Goal: Navigation & Orientation: Find specific page/section

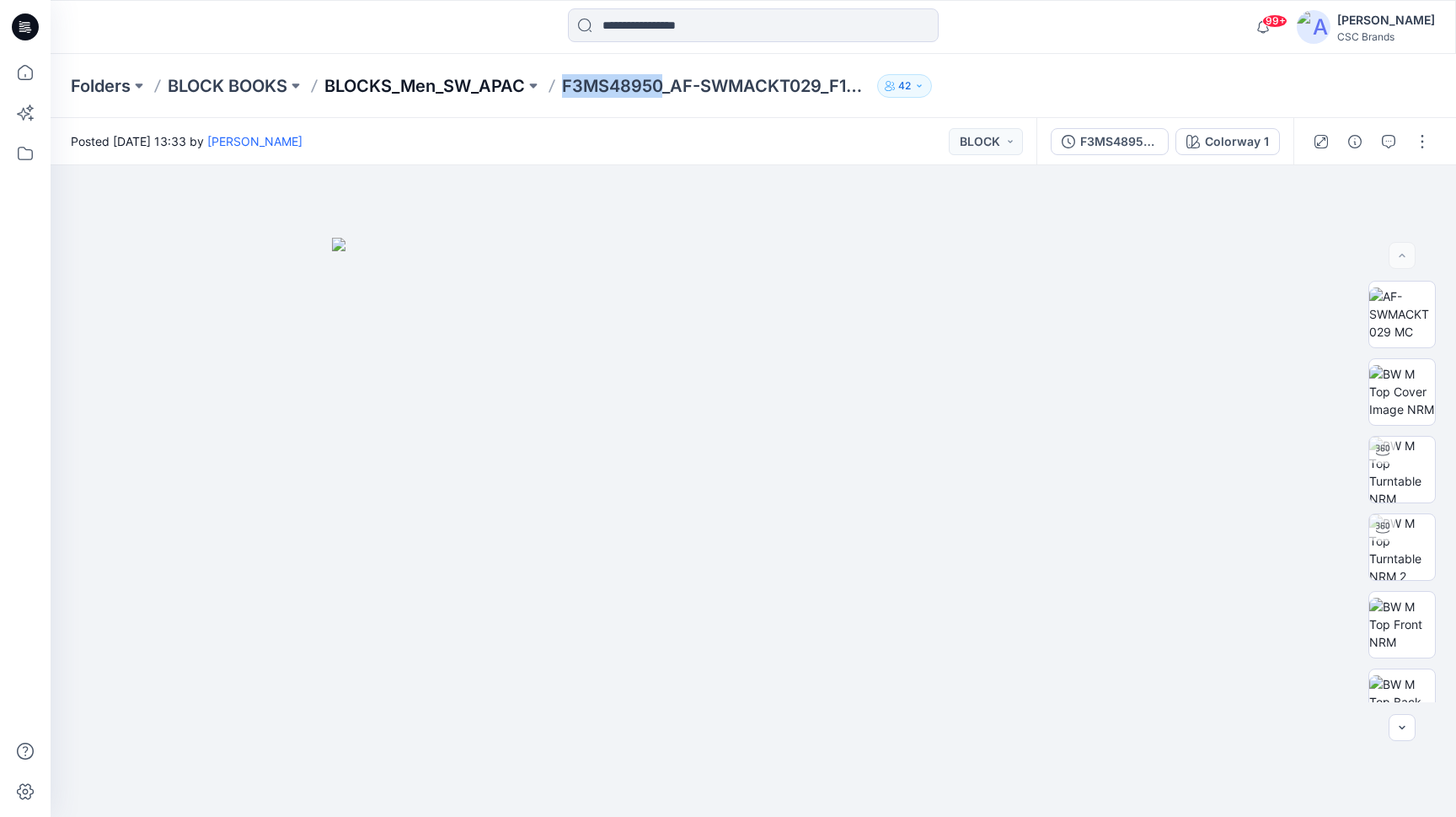
click at [422, 91] on p "BLOCKS_Men_SW_APAC" at bounding box center [425, 86] width 201 height 24
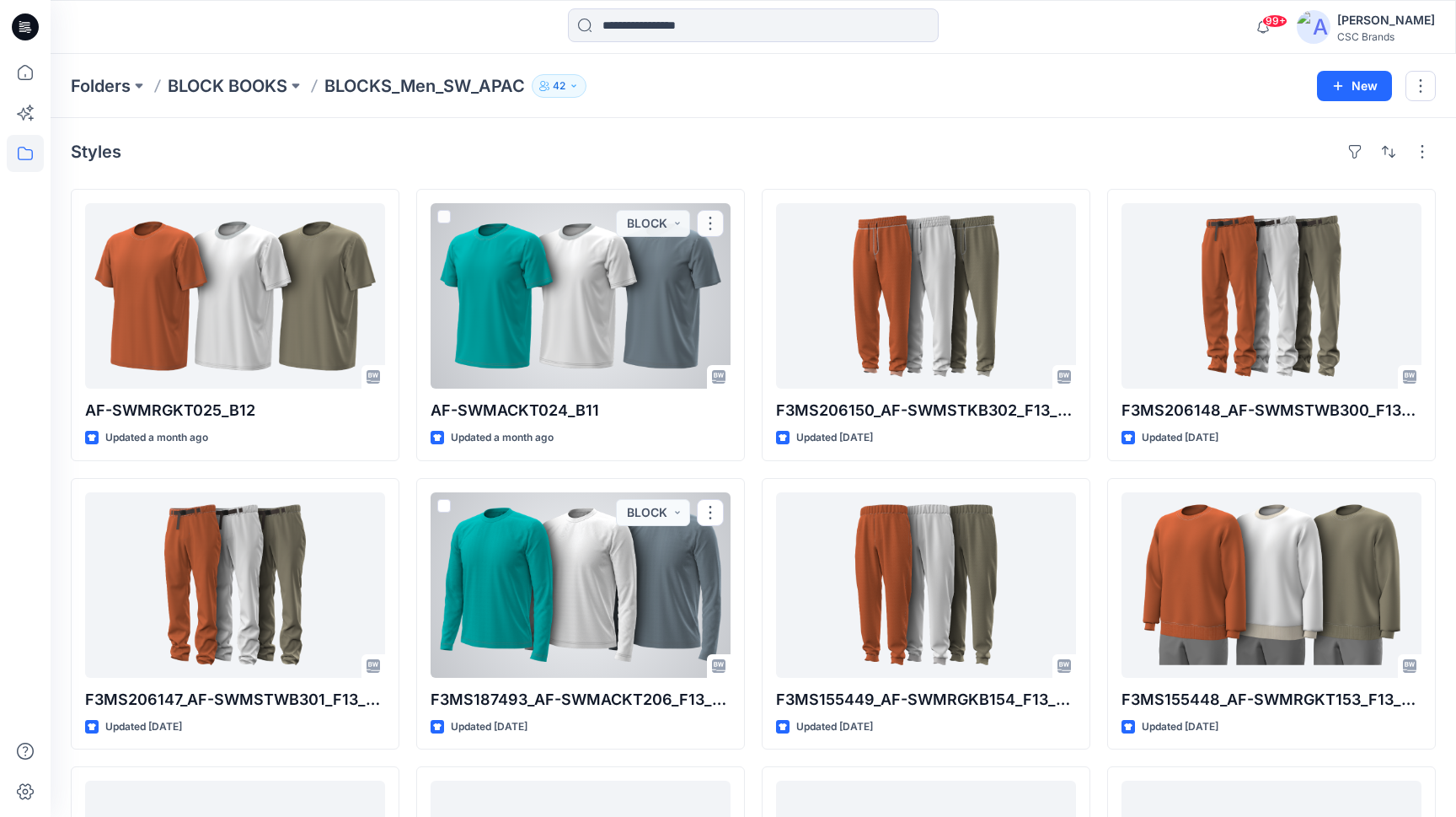
drag, startPoint x: 515, startPoint y: 217, endPoint x: 235, endPoint y: 85, distance: 309.6
click at [234, 85] on p "BLOCK BOOKS" at bounding box center [227, 86] width 120 height 24
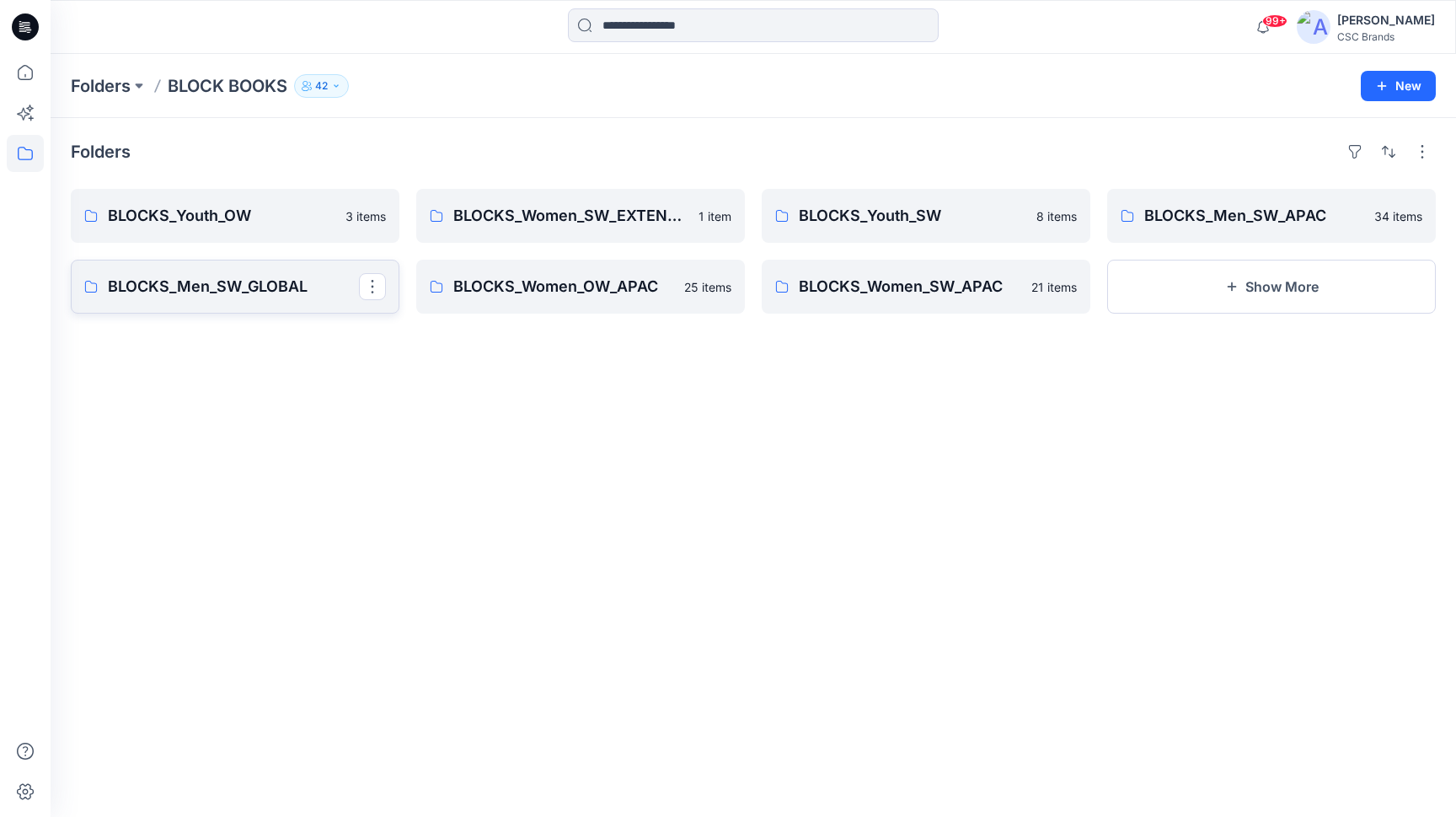
click at [202, 281] on p "BLOCKS_Men_SW_GLOBAL" at bounding box center [233, 286] width 252 height 24
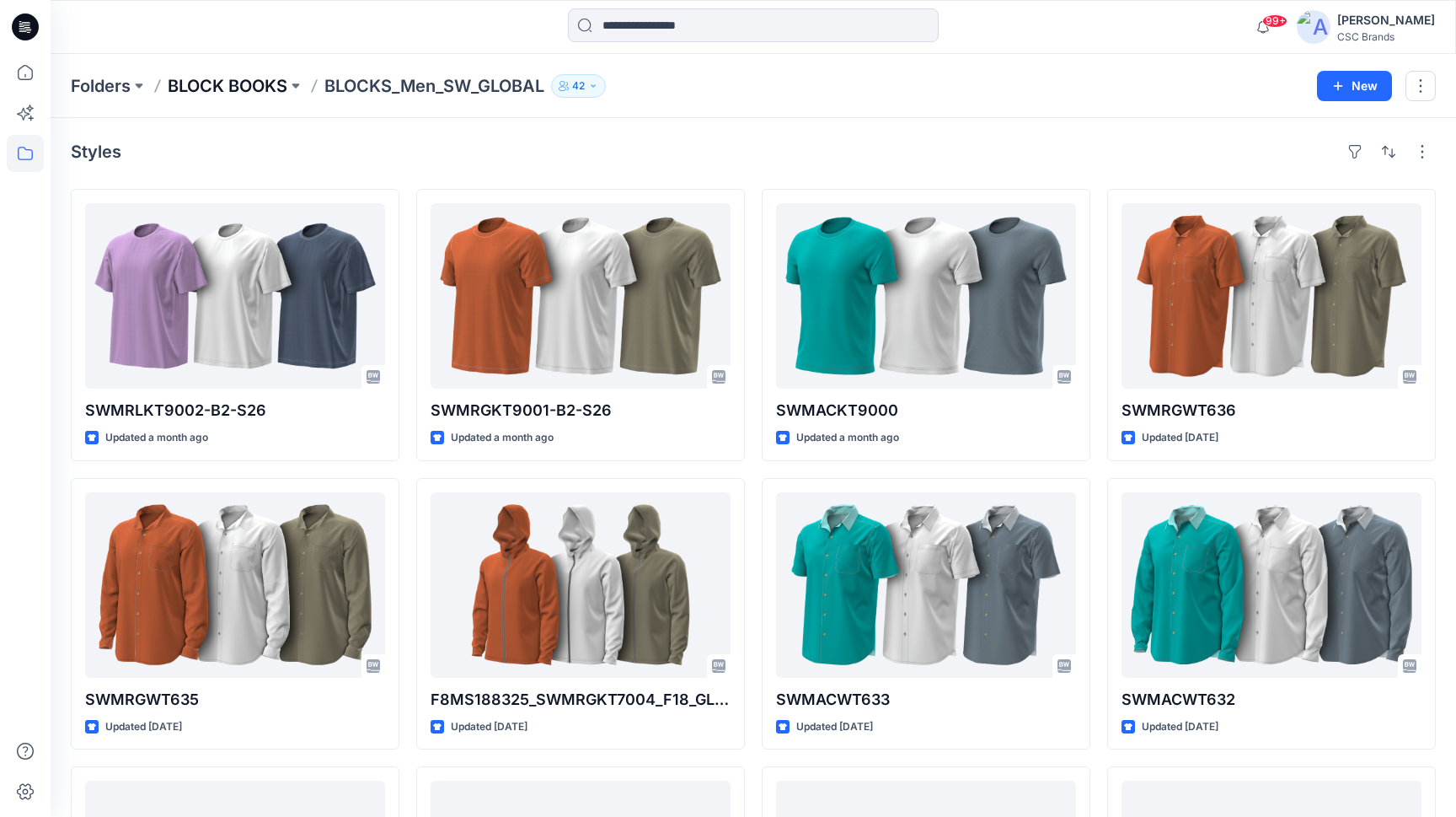
click at [258, 81] on p "BLOCK BOOKS" at bounding box center [227, 86] width 120 height 24
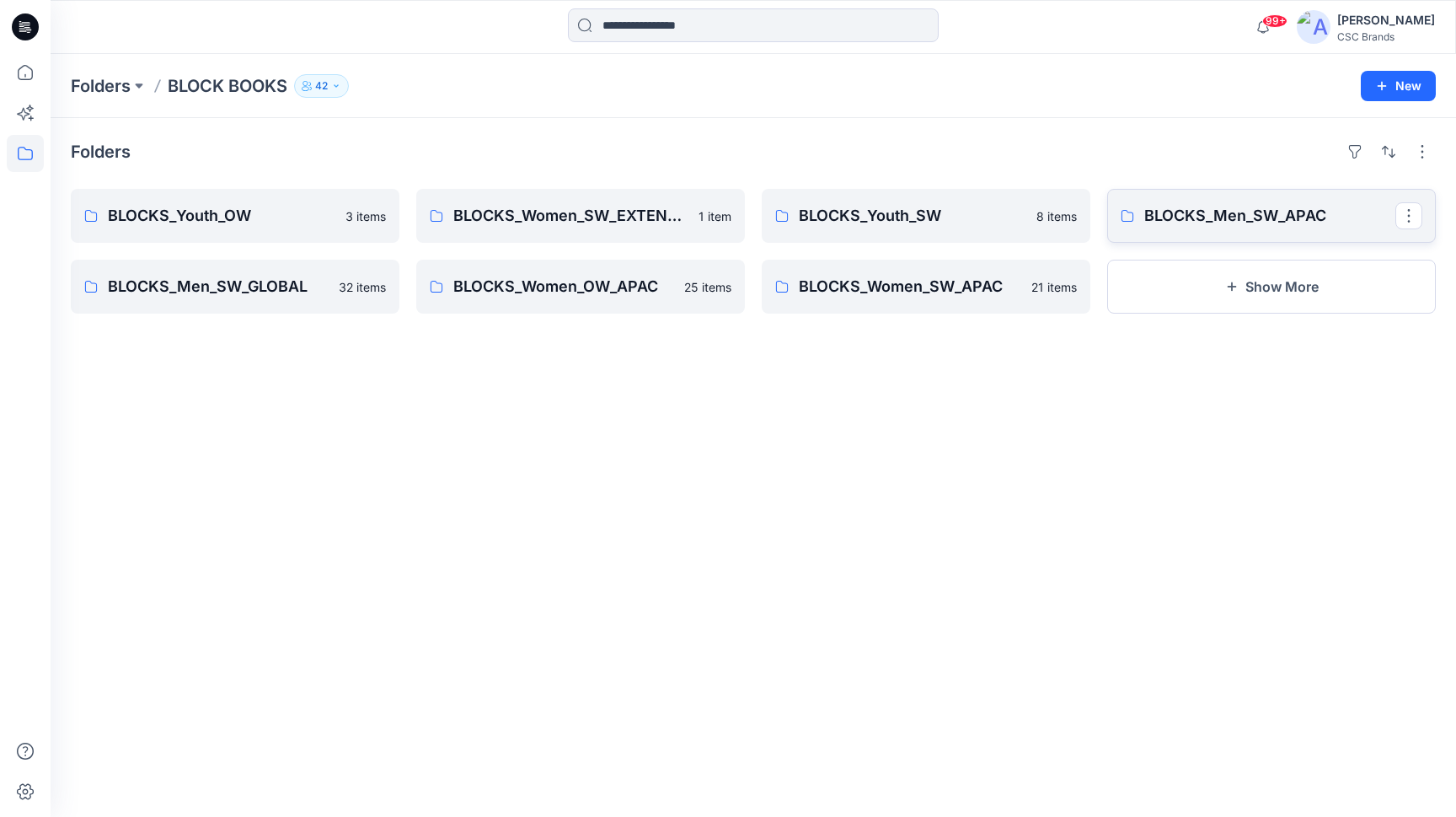
click at [1221, 209] on p "BLOCKS_Men_SW_APAC" at bounding box center [1269, 215] width 252 height 24
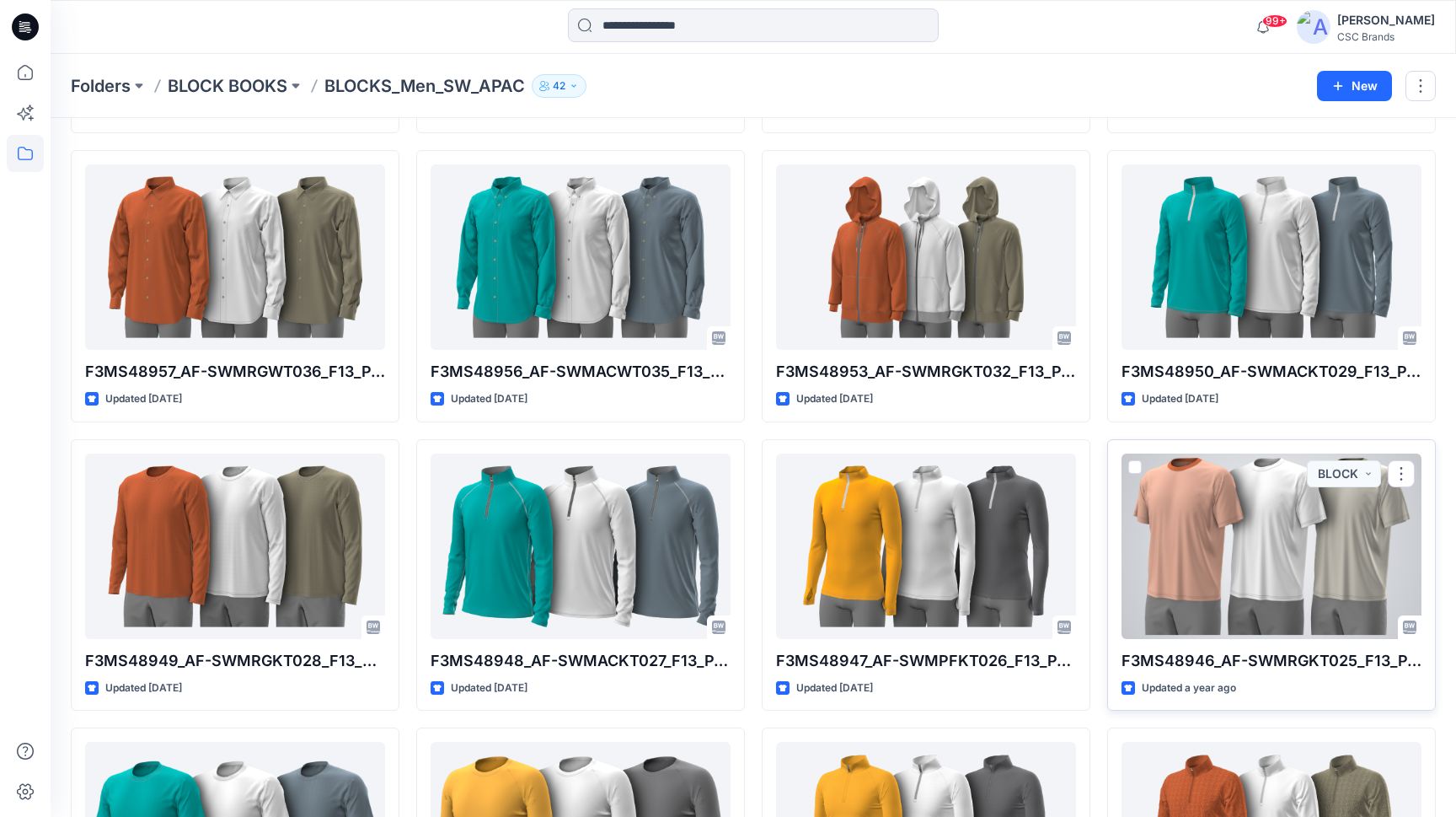
scroll to position [1483, 0]
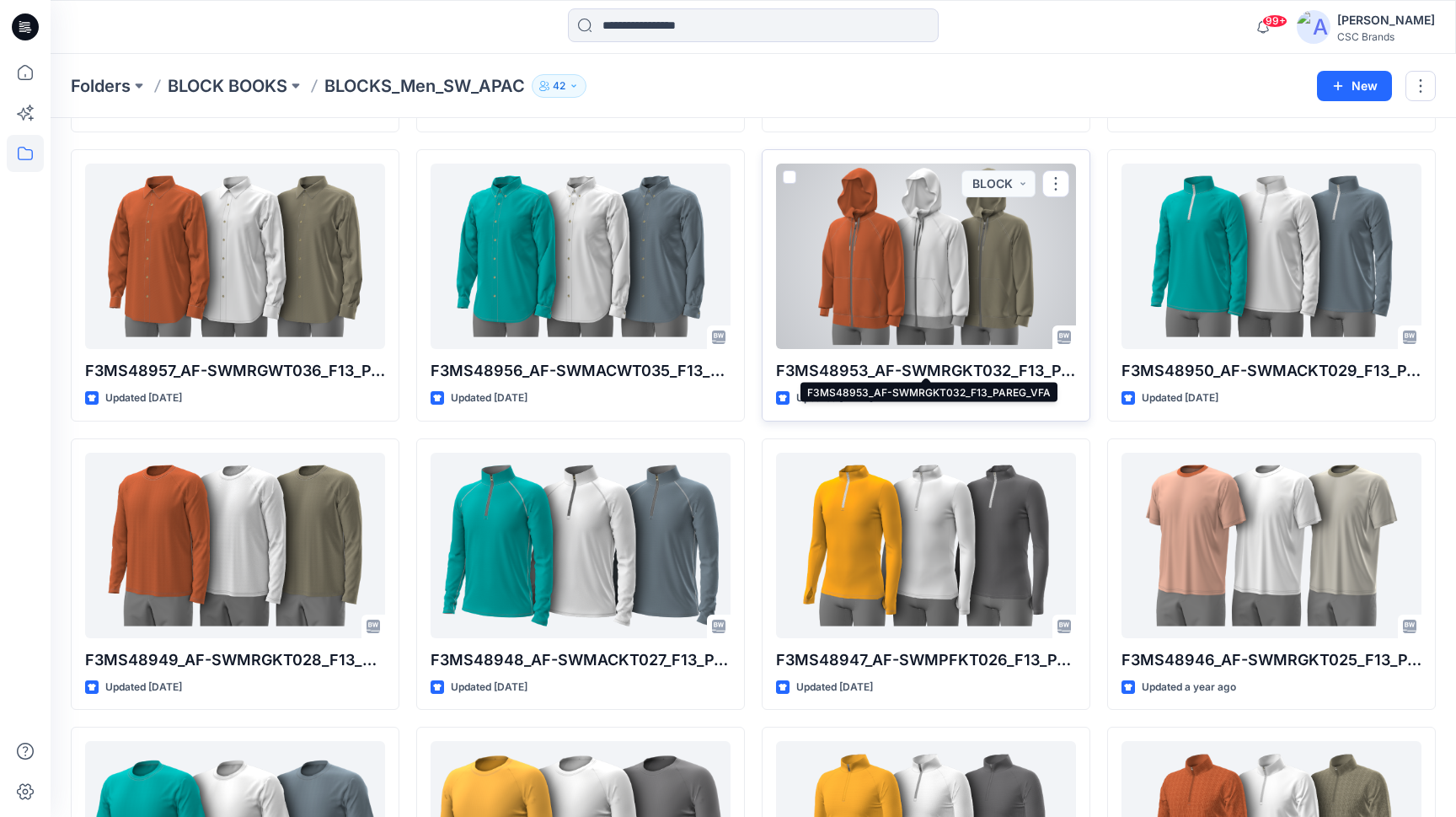
click at [955, 359] on p "F3MS48953_AF-SWMRGKT032_F13_PAREG_VFA" at bounding box center [926, 370] width 300 height 24
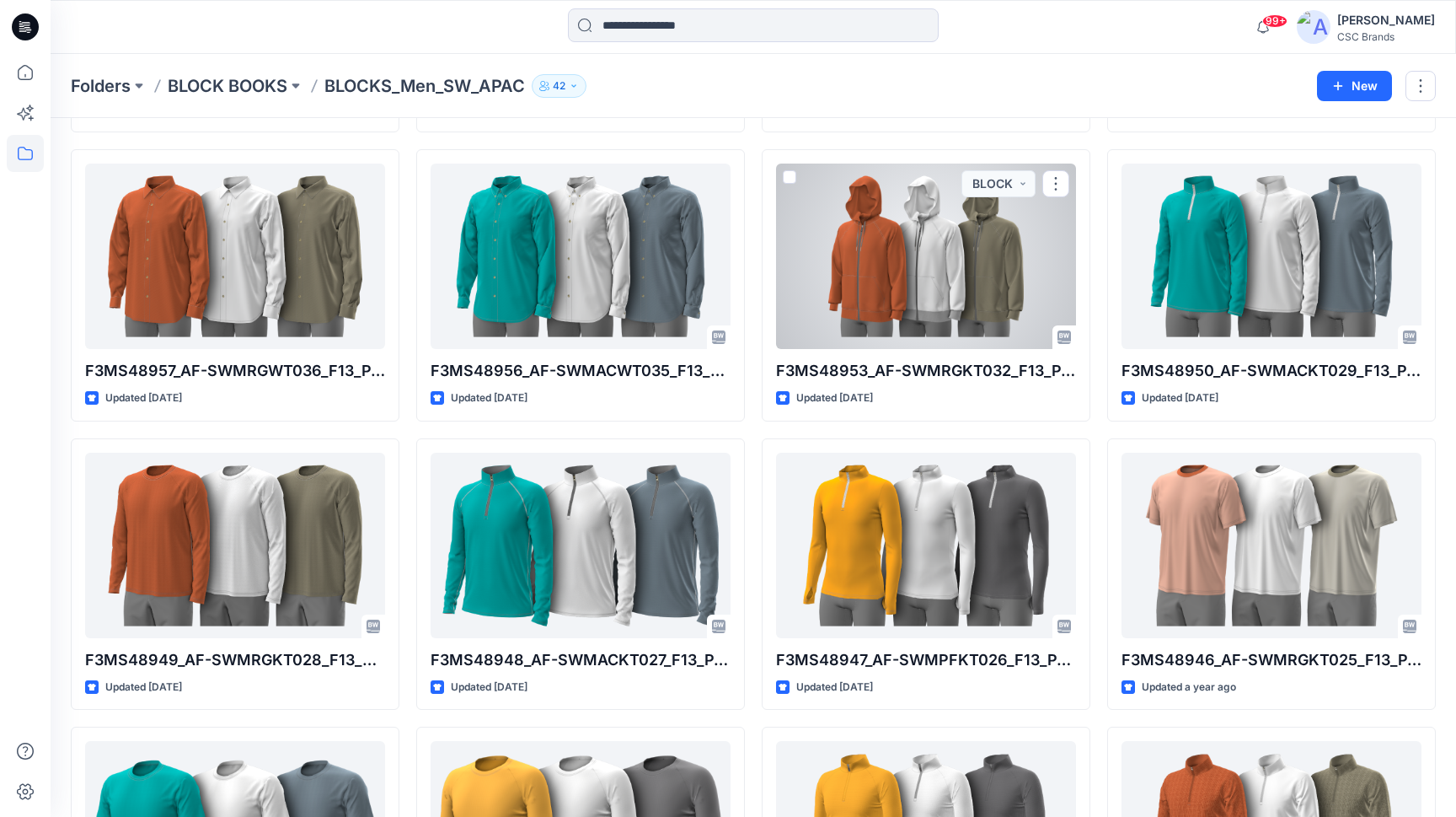
click at [940, 279] on div at bounding box center [926, 256] width 300 height 186
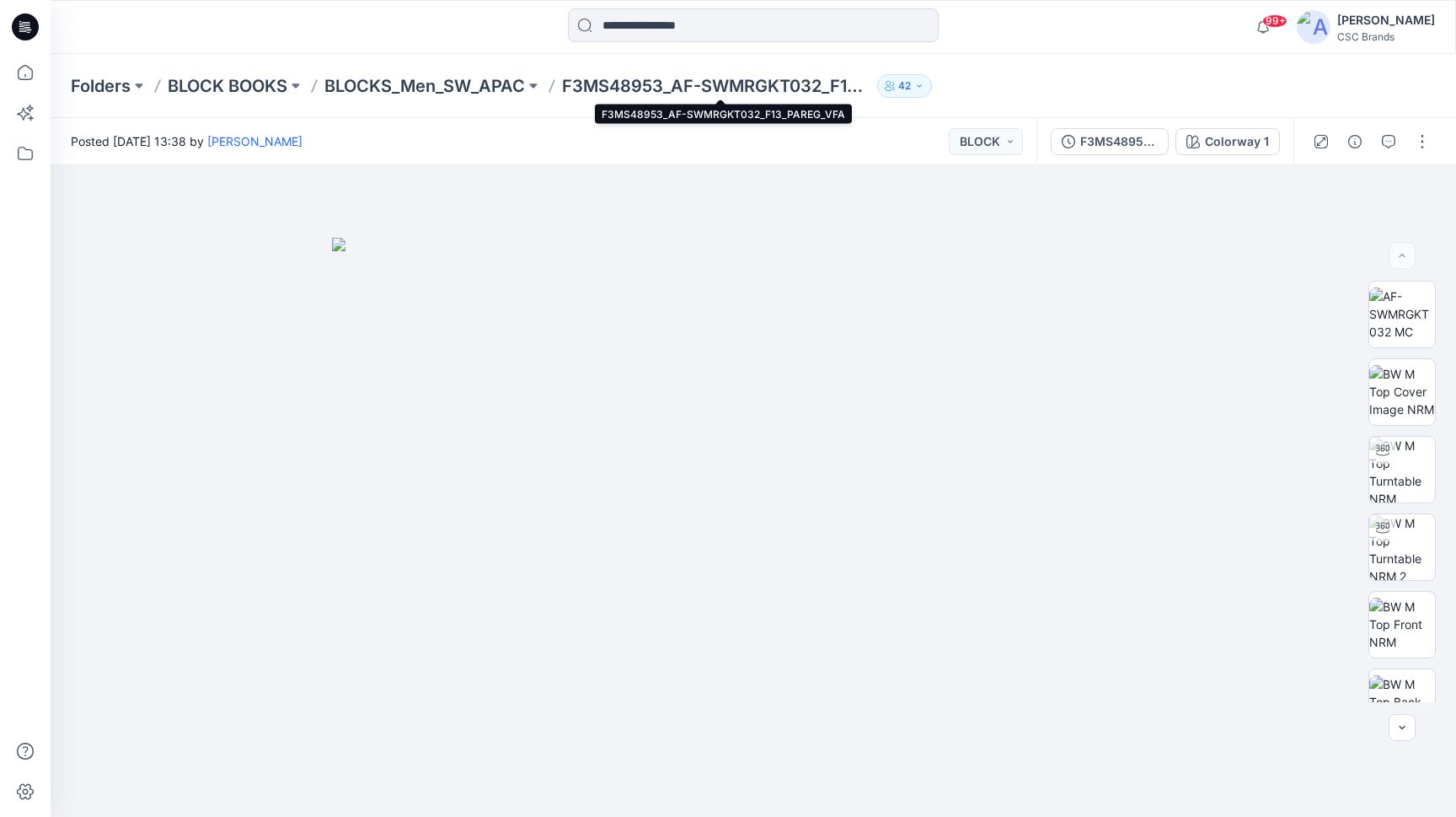
click at [676, 83] on p "F3MS48953_AF-SWMRGKT032_F13_PAREG_VFA" at bounding box center [717, 86] width 308 height 24
drag, startPoint x: 677, startPoint y: 84, endPoint x: 824, endPoint y: 86, distance: 147.0
click at [824, 86] on p "F3MS48953_AF-SWMRGKT032_F13_PAREG_VFA" at bounding box center [717, 86] width 308 height 24
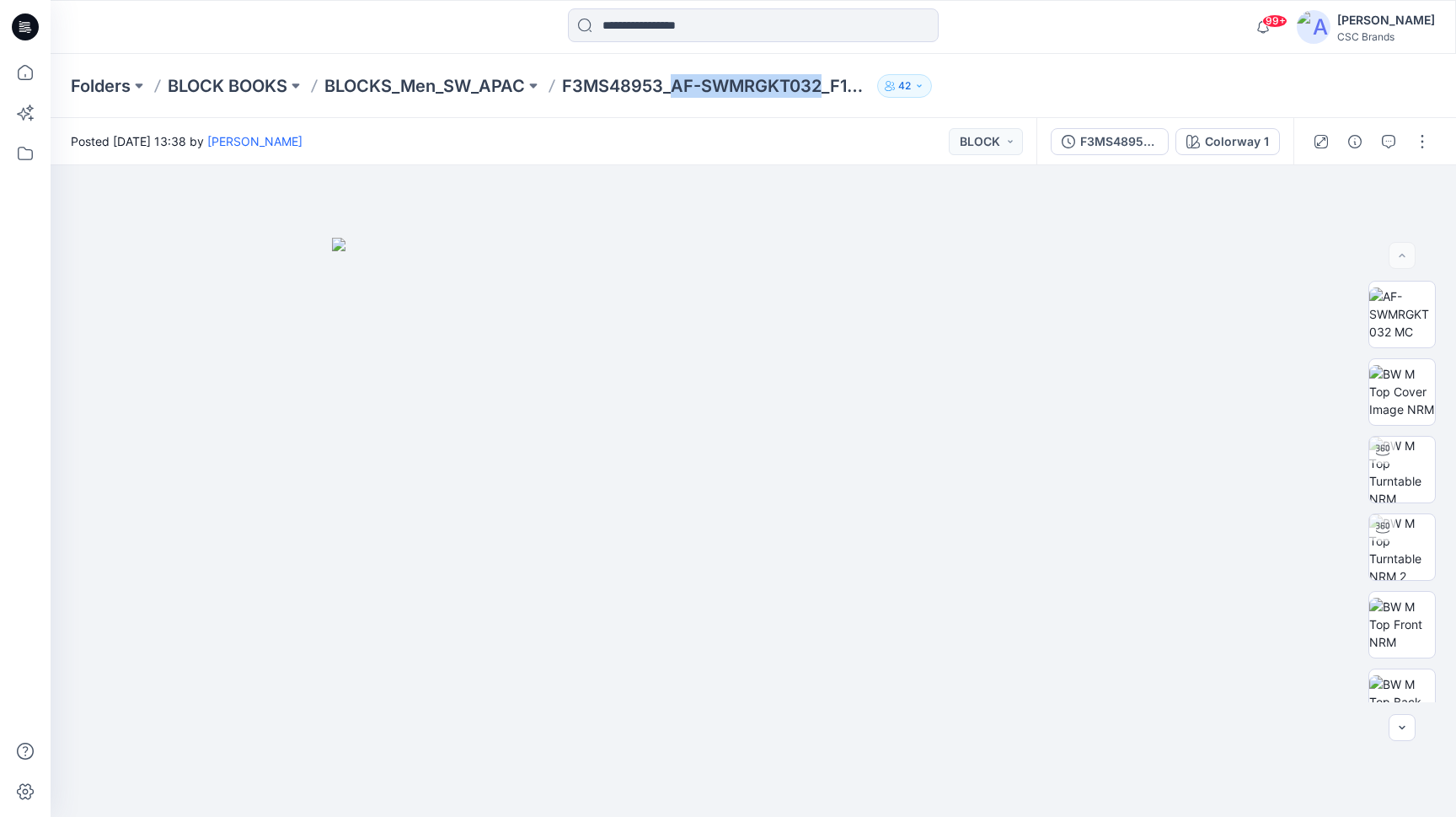
copy p "AF-SWMRGKT032"
click at [462, 85] on p "BLOCKS_Men_SW_APAC" at bounding box center [425, 86] width 201 height 24
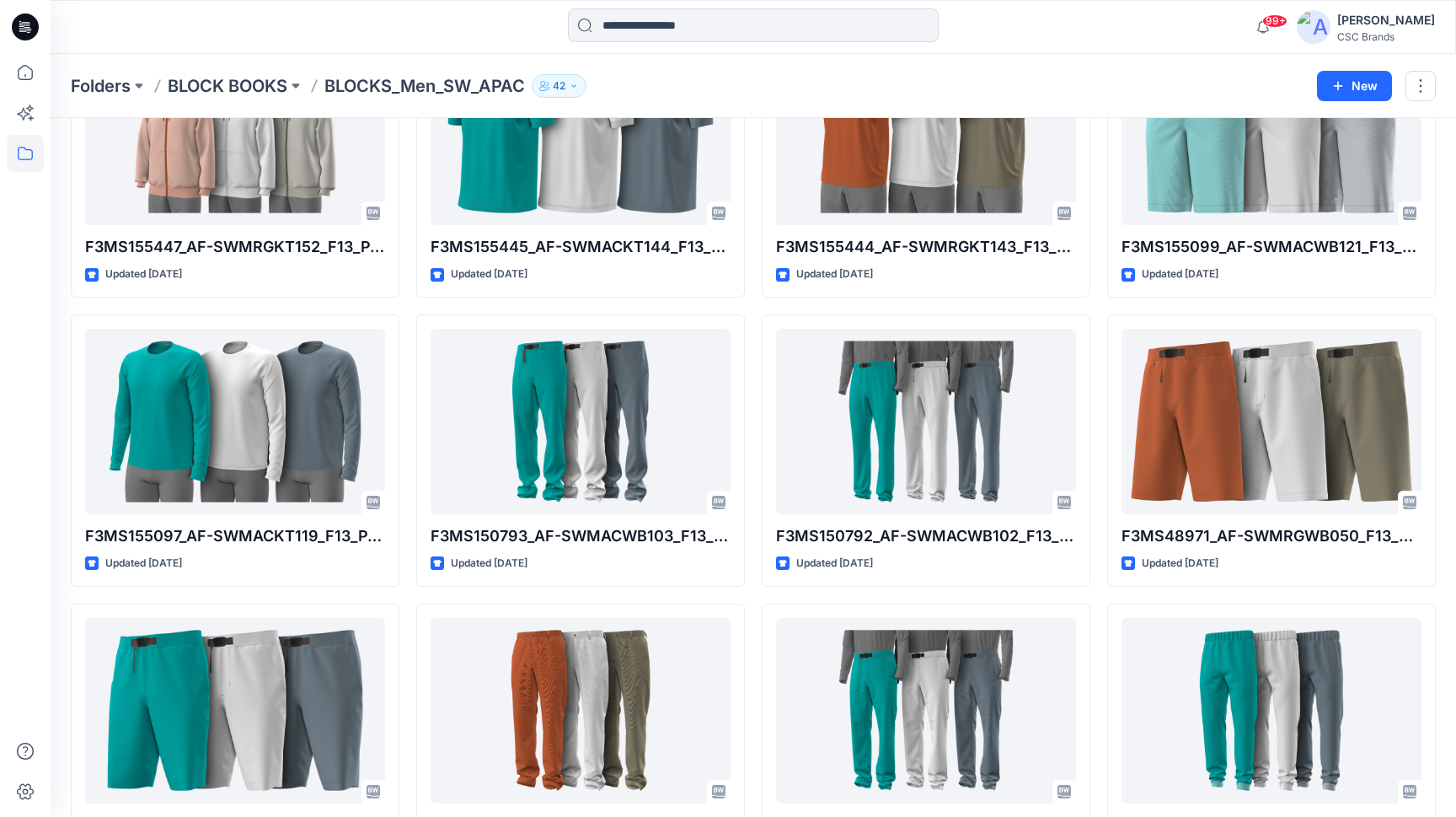
scroll to position [744, 0]
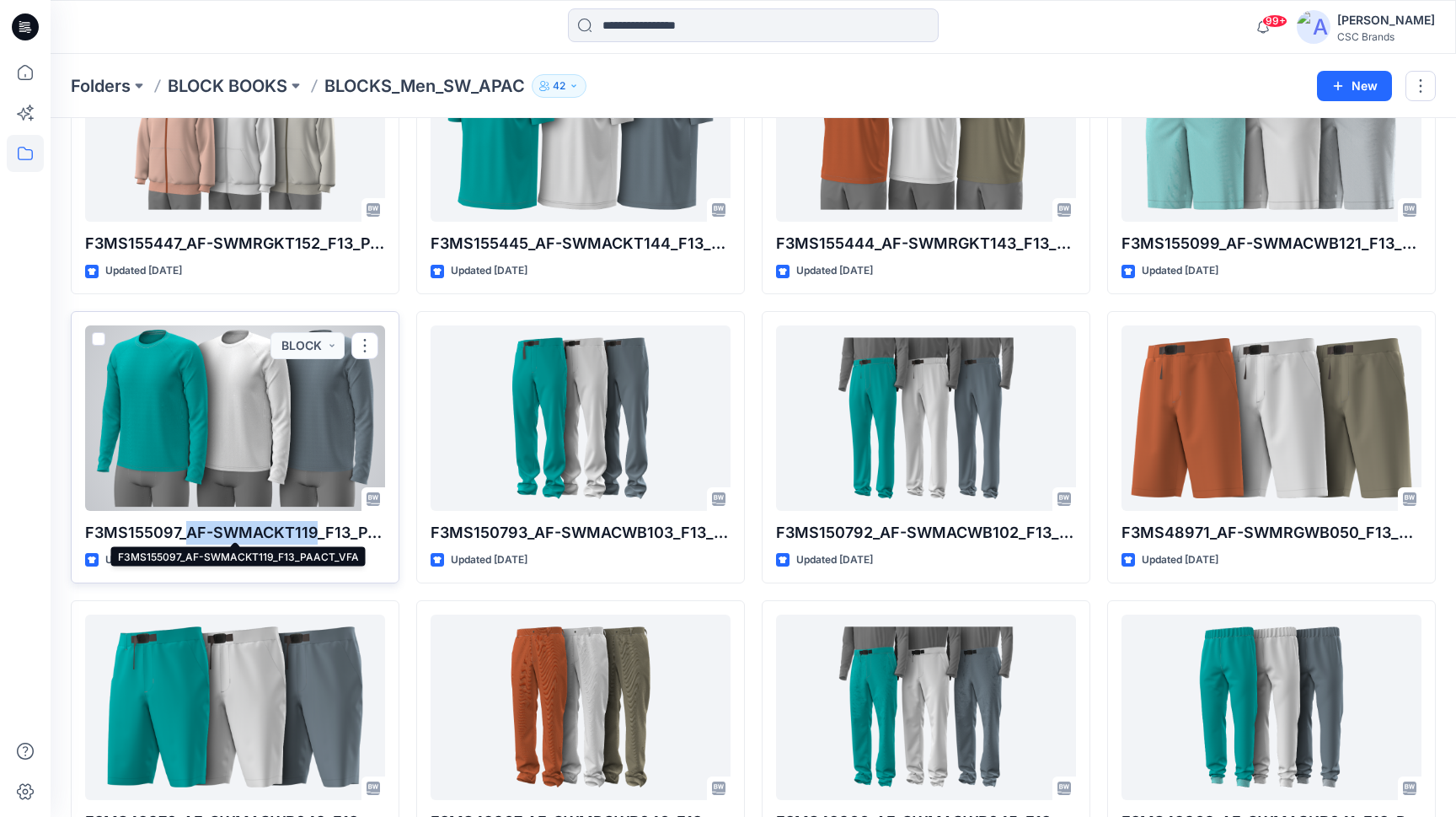
drag, startPoint x: 316, startPoint y: 527, endPoint x: 188, endPoint y: 529, distance: 128.0
click at [188, 529] on p "F3MS155097_AF-SWMACKT119_F13_PAACT_VFA" at bounding box center [235, 532] width 300 height 24
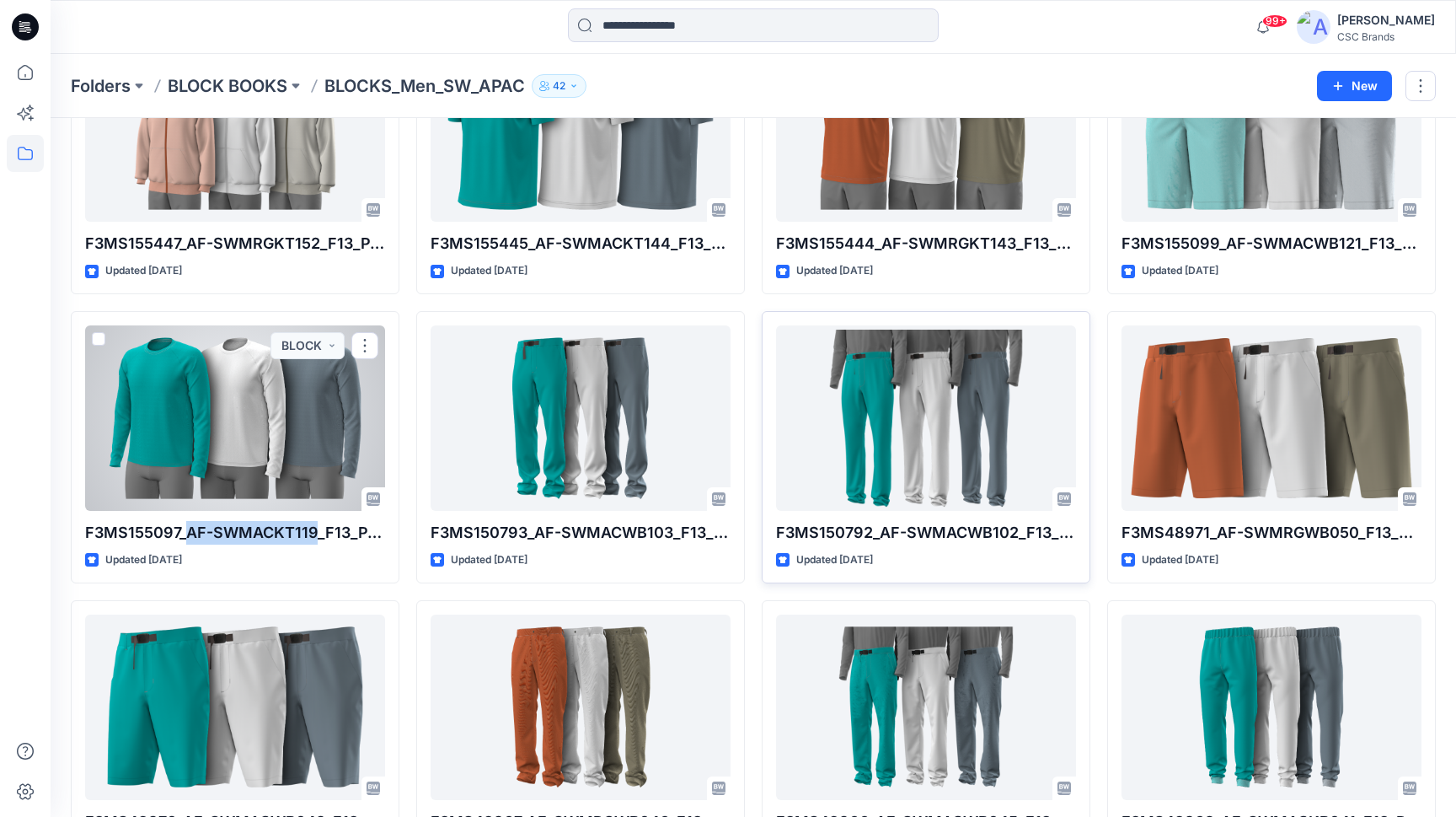
copy p "AF-SWMACKT119"
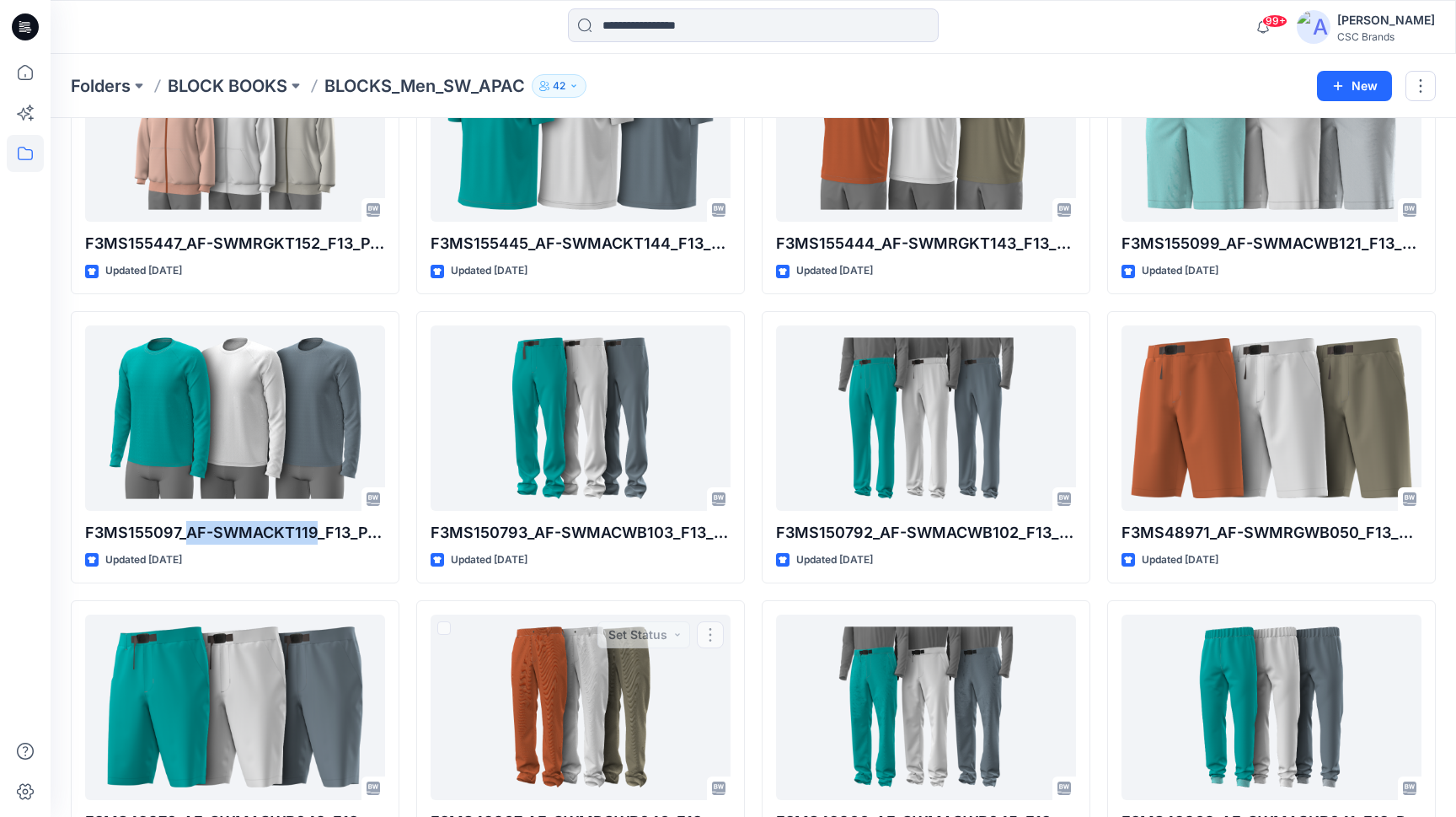
scroll to position [745, 0]
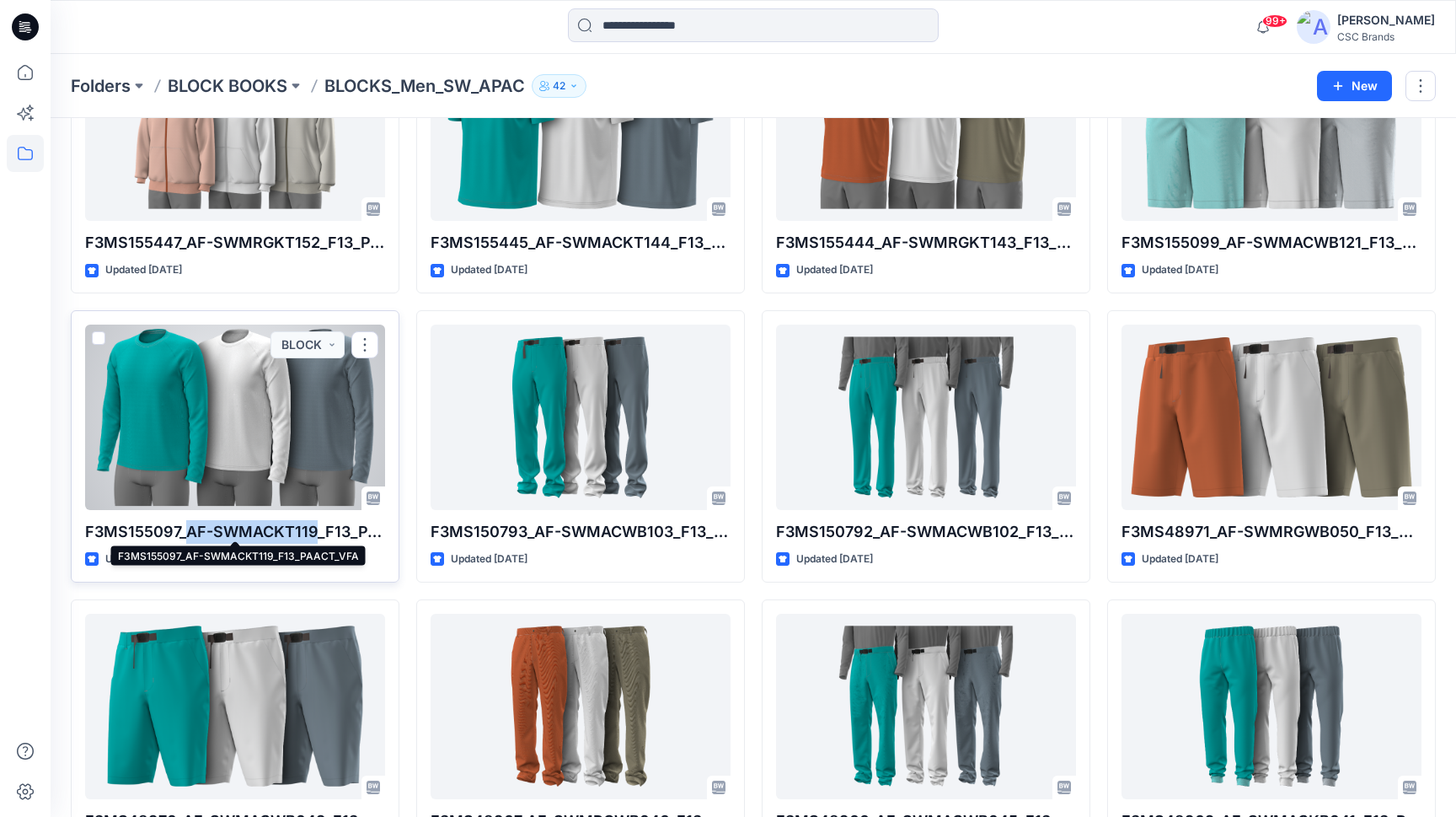
copy p "AF-SWMACKT119"
